Goal: Task Accomplishment & Management: Use online tool/utility

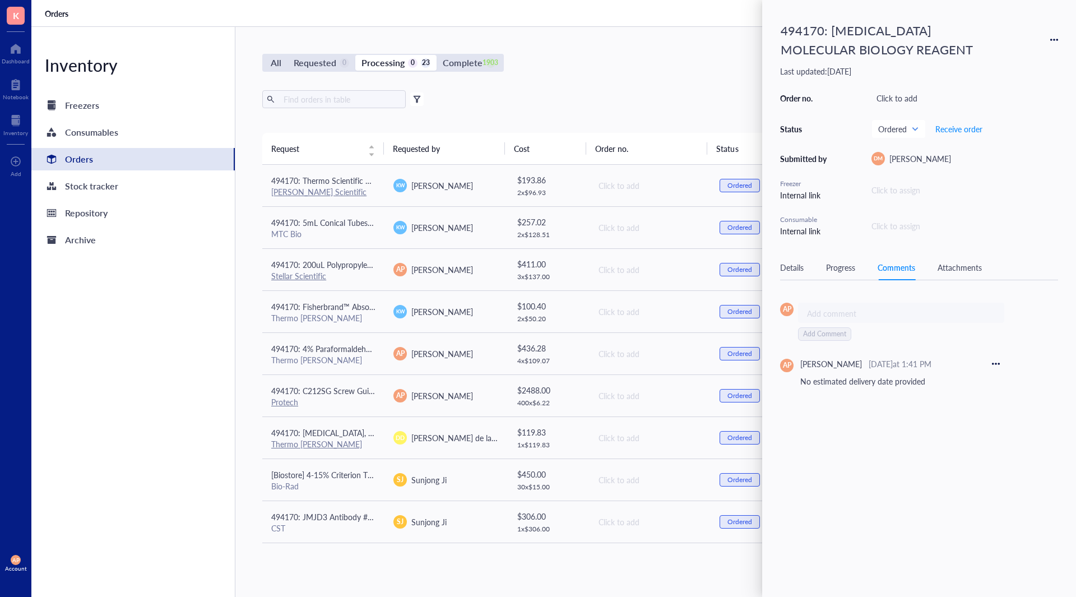
scroll to position [587, 0]
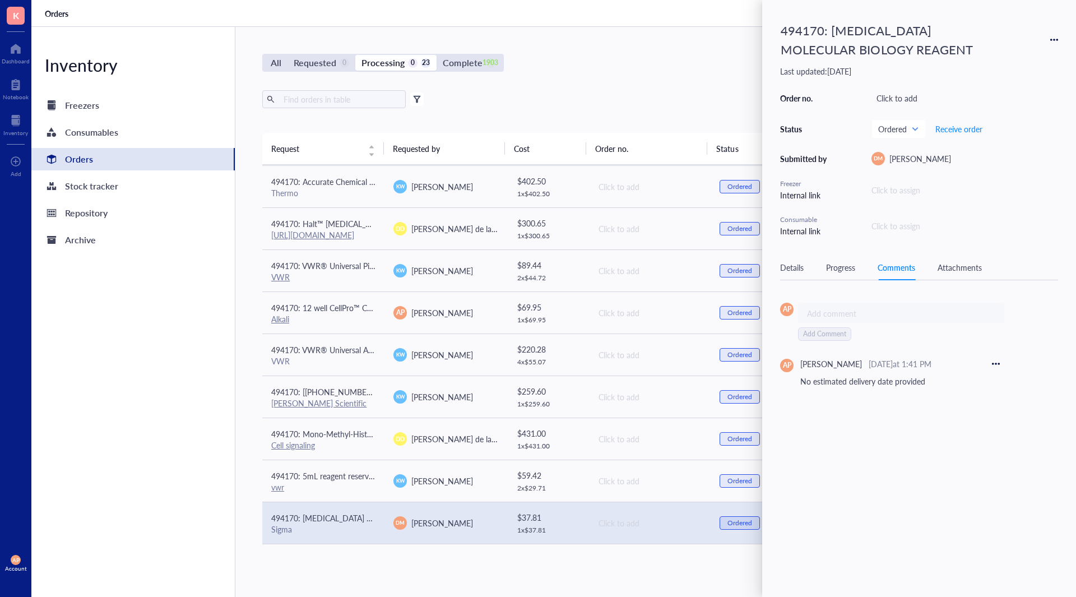
click at [603, 99] on div "Export Open archive" at bounding box center [649, 99] width 774 height 18
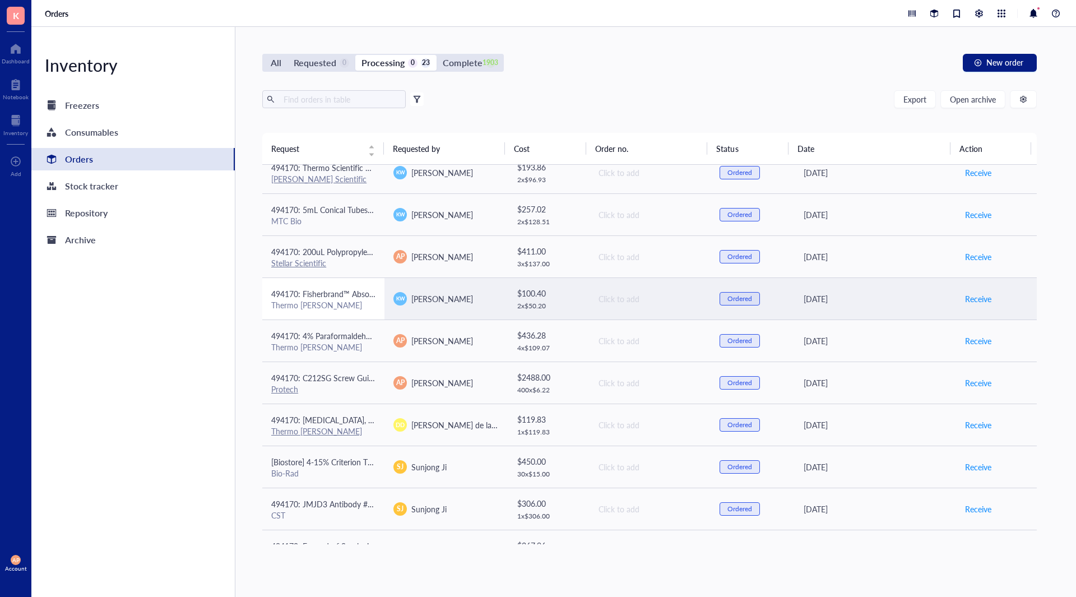
scroll to position [0, 0]
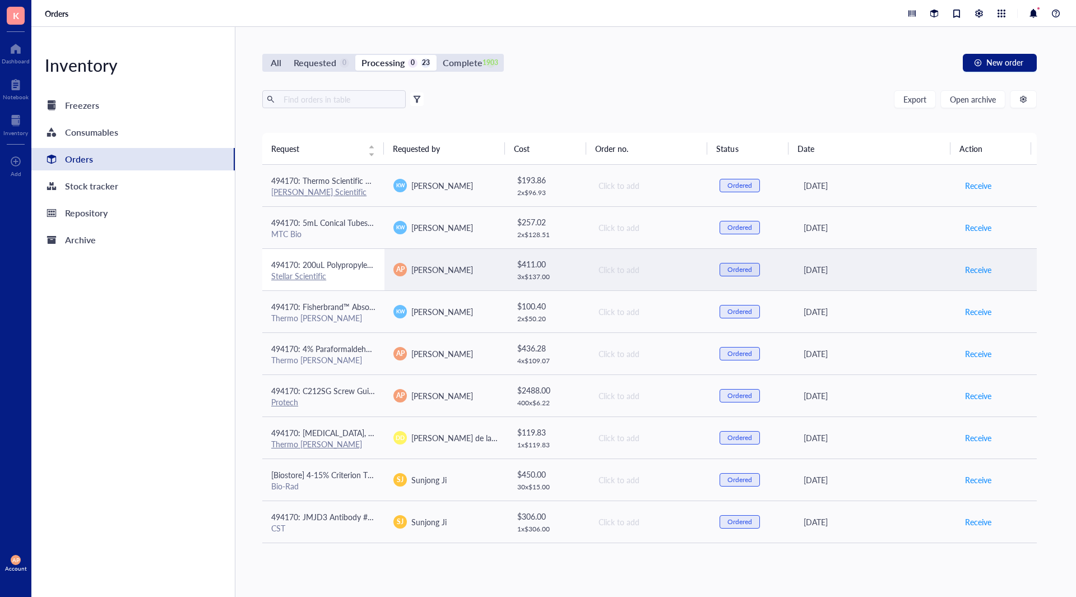
click at [352, 280] on div "Stellar Scientific" at bounding box center [323, 276] width 104 height 10
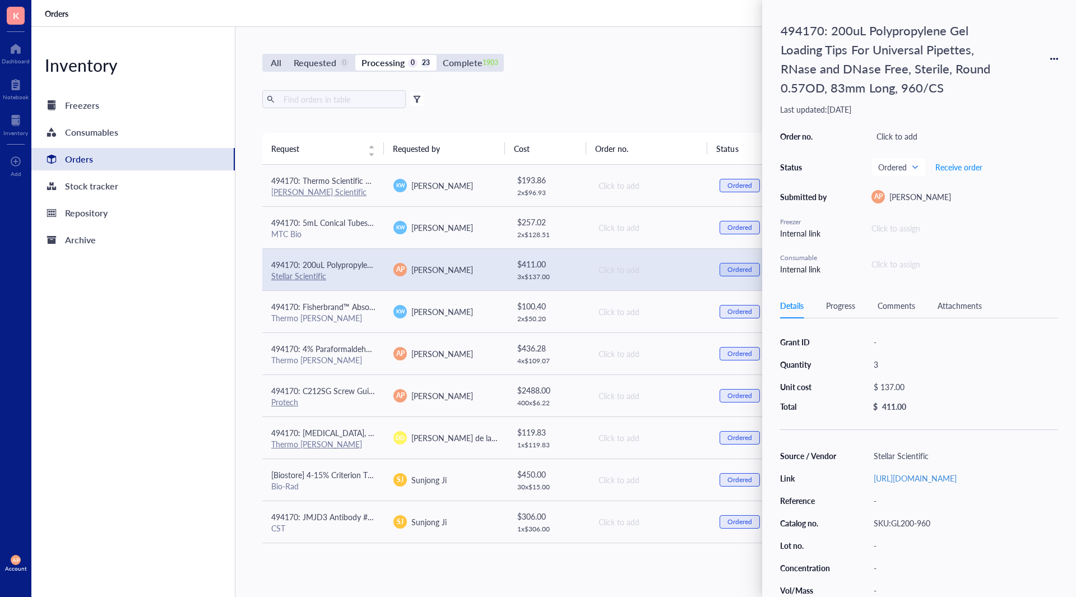
click at [144, 353] on div "Inventory Freezers Consumables Orders Stock tracker Repository Archive" at bounding box center [133, 312] width 204 height 570
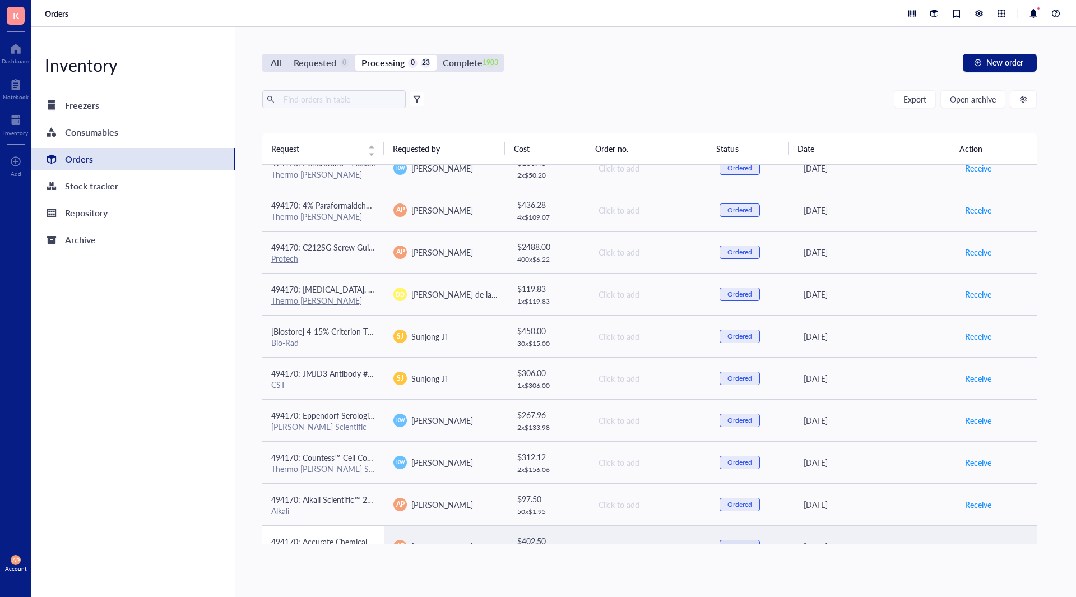
scroll to position [224, 0]
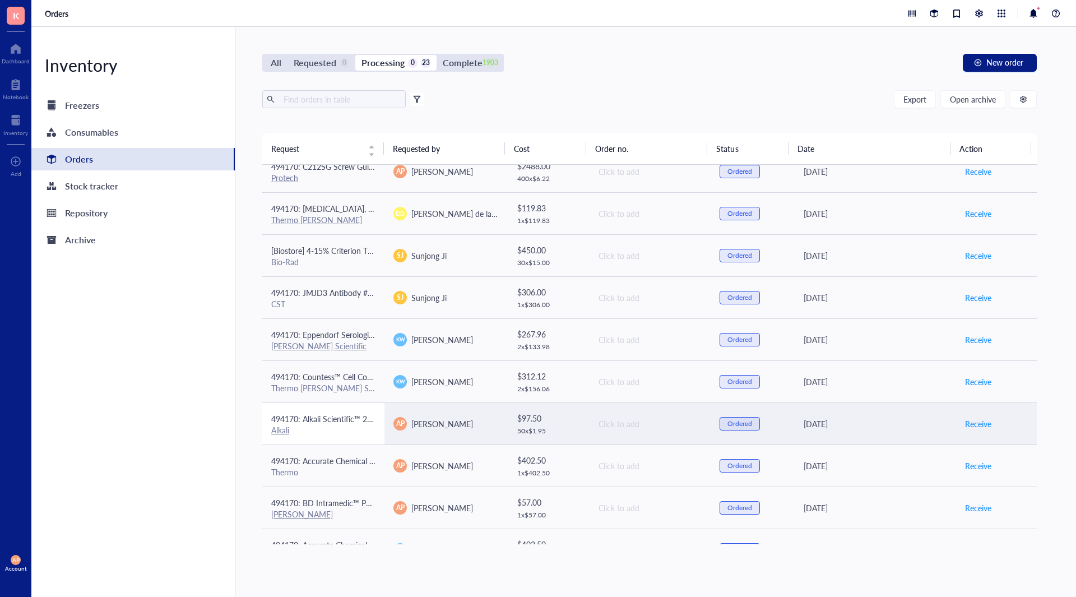
click at [327, 427] on div "Alkali" at bounding box center [323, 430] width 104 height 10
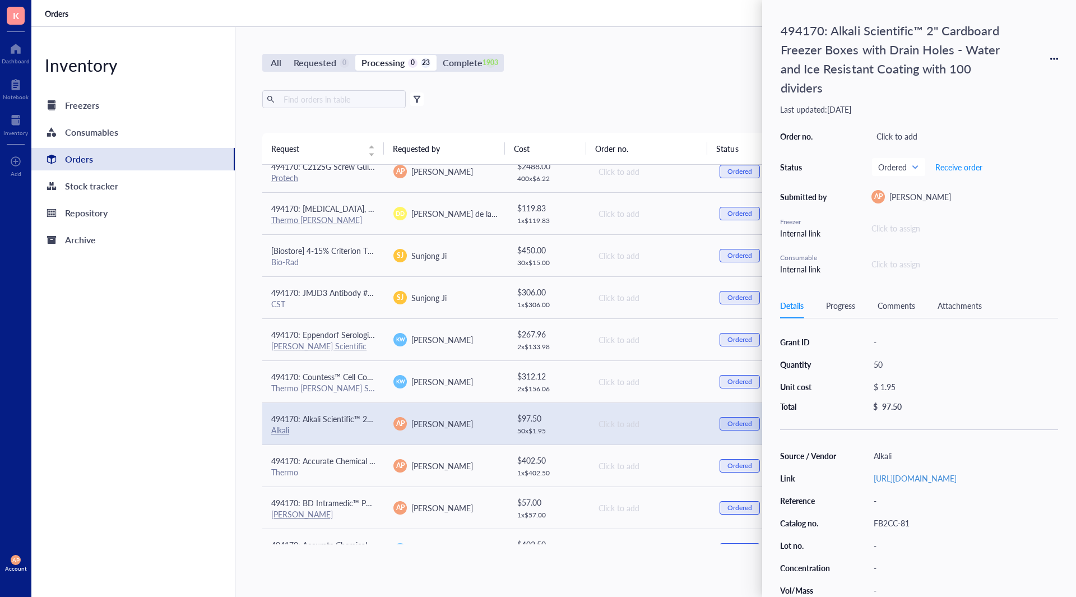
click at [957, 305] on div "Attachments" at bounding box center [959, 305] width 44 height 12
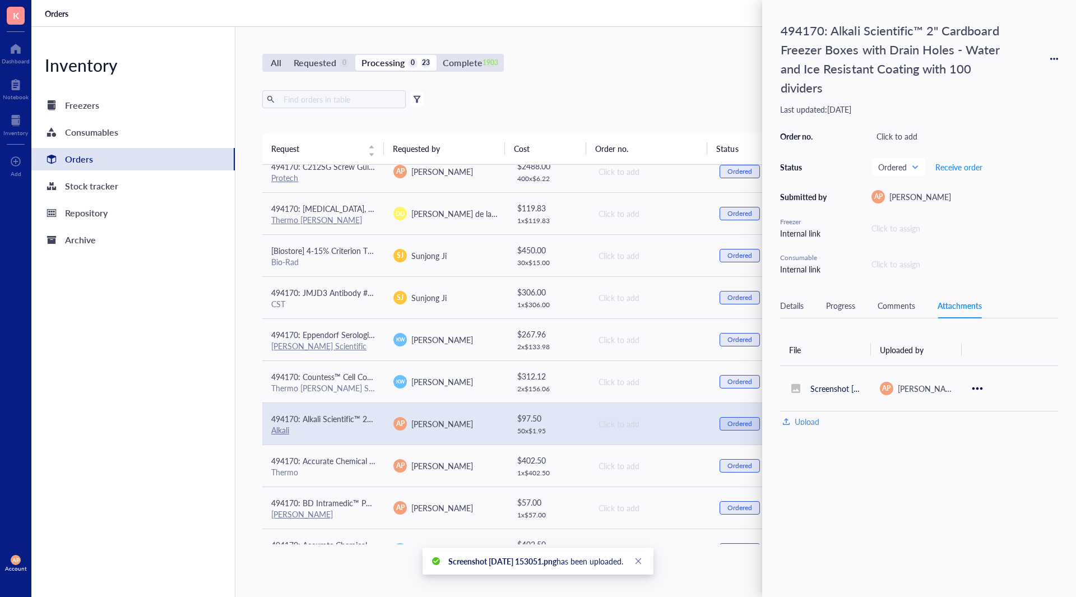
click at [903, 303] on div "Comments" at bounding box center [896, 305] width 38 height 12
drag, startPoint x: 848, startPoint y: 356, endPoint x: 859, endPoint y: 341, distance: 19.3
click at [848, 356] on div "Add comment ﻿" at bounding box center [901, 351] width 206 height 20
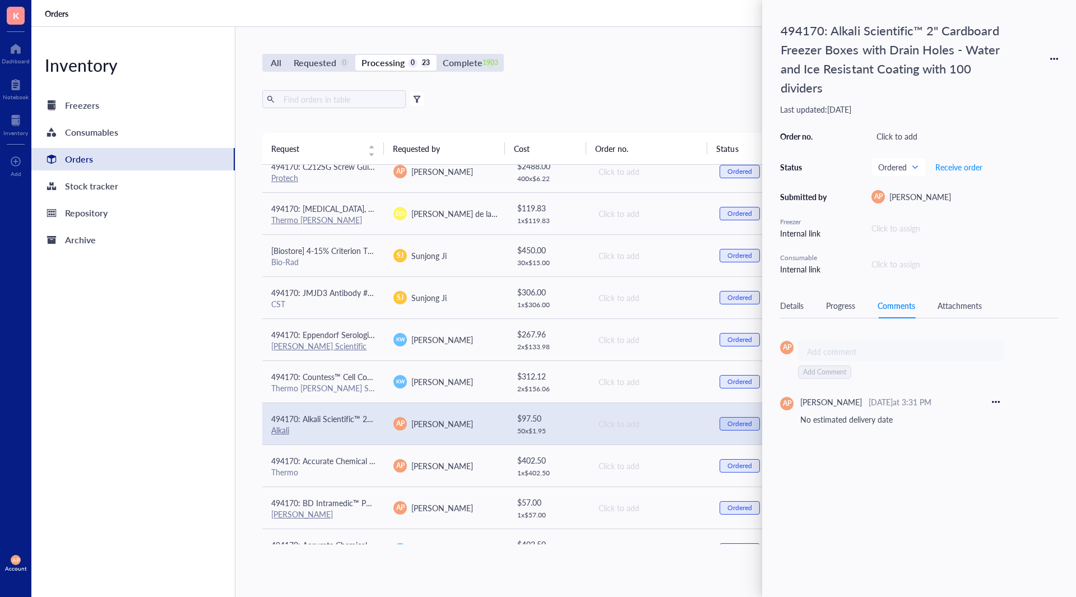
click at [109, 325] on div "Inventory Freezers Consumables Orders Stock tracker Repository Archive" at bounding box center [133, 312] width 204 height 570
